Goal: Obtain resource: Download file/media

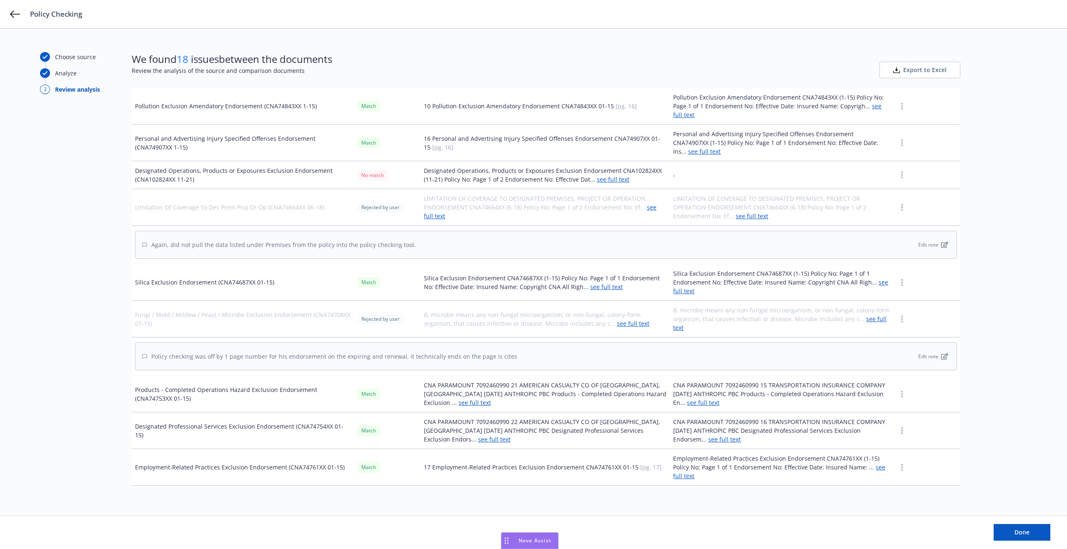
scroll to position [2702, 0]
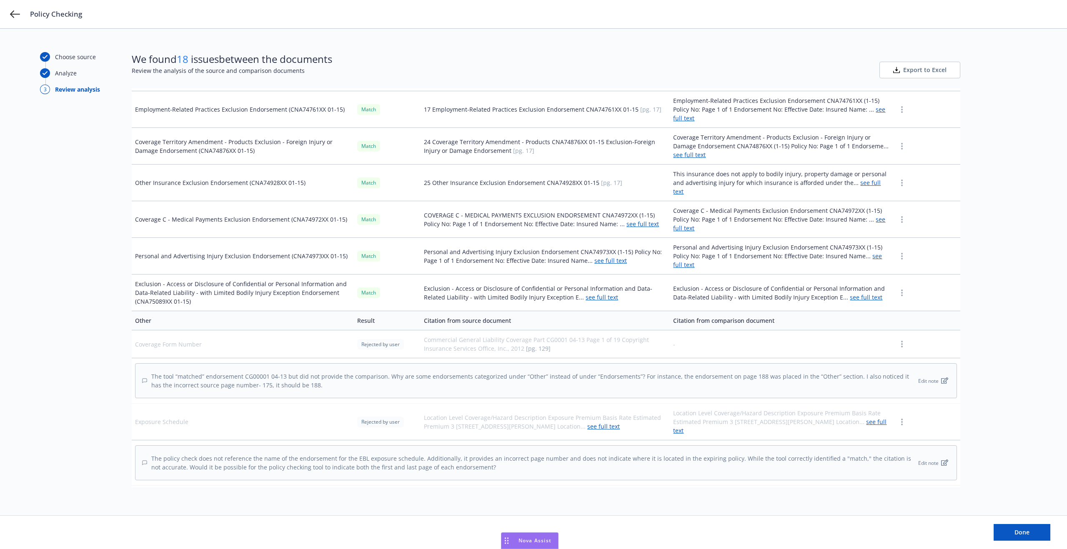
click at [919, 68] on span "Export to Excel" at bounding box center [924, 70] width 43 height 8
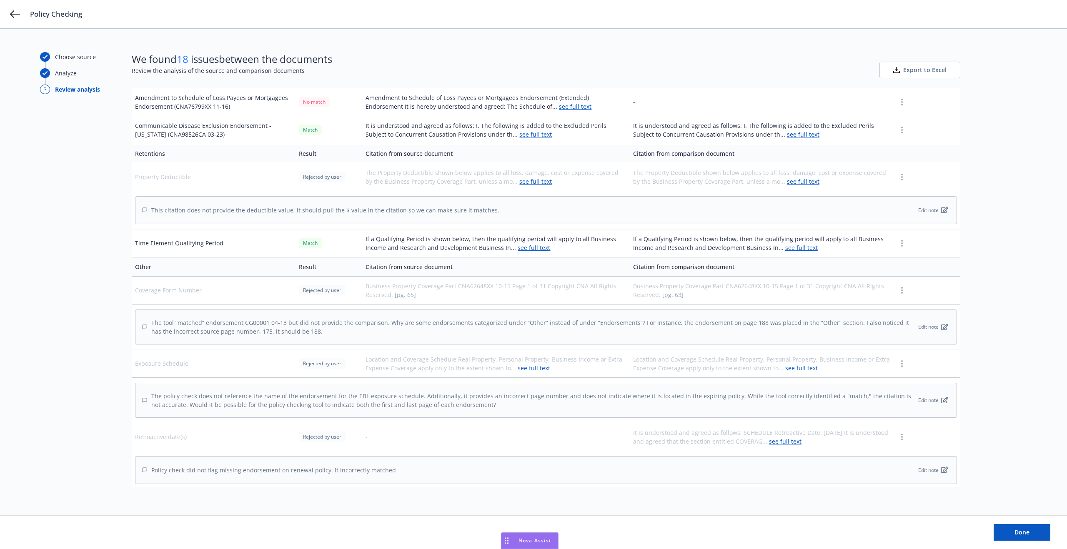
scroll to position [0, 0]
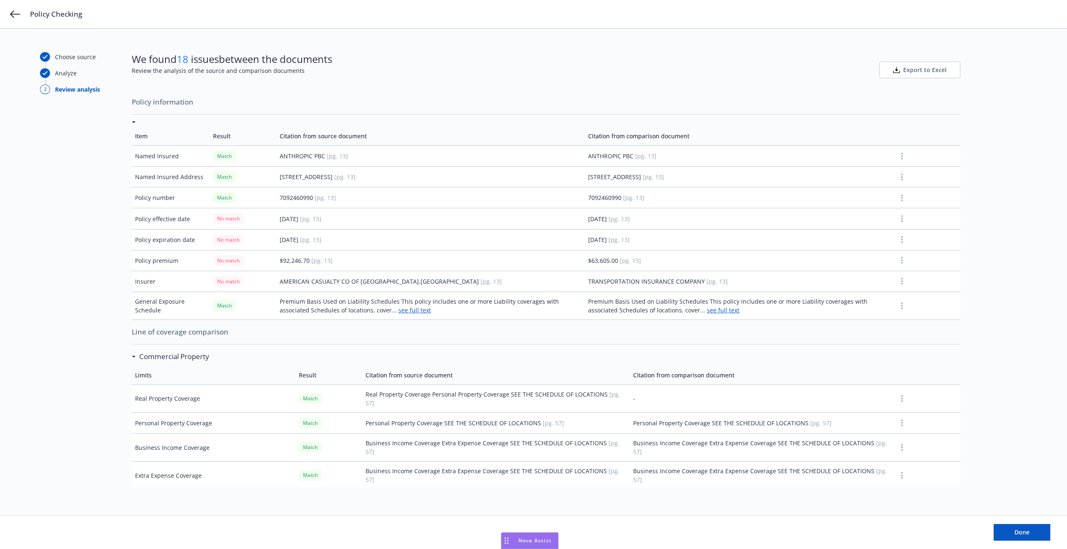
click at [815, 155] on td "ANTHROPIC PBC [pg. 13]" at bounding box center [739, 156] width 309 height 21
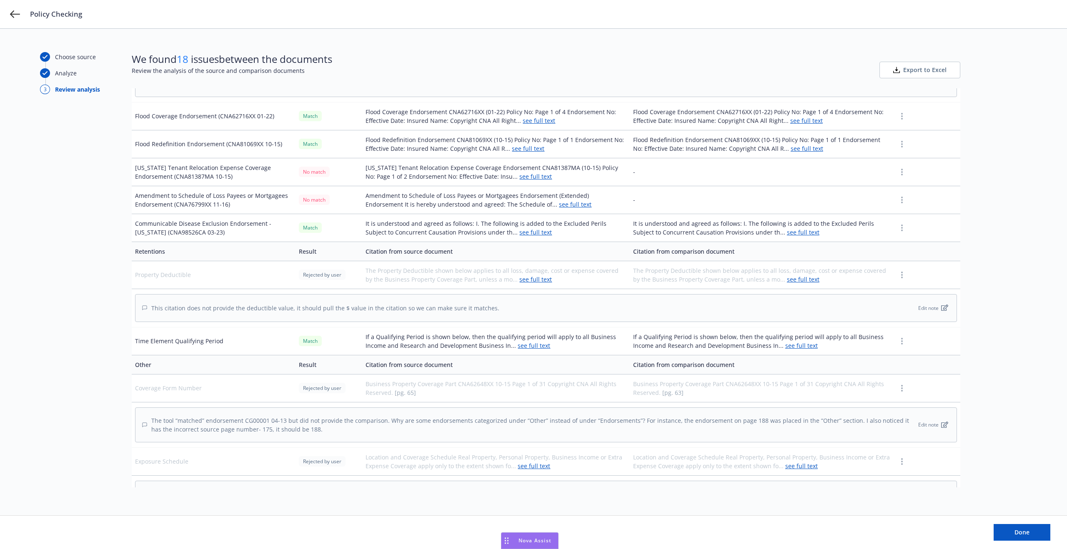
scroll to position [2228, 0]
